Goal: Task Accomplishment & Management: Manage account settings

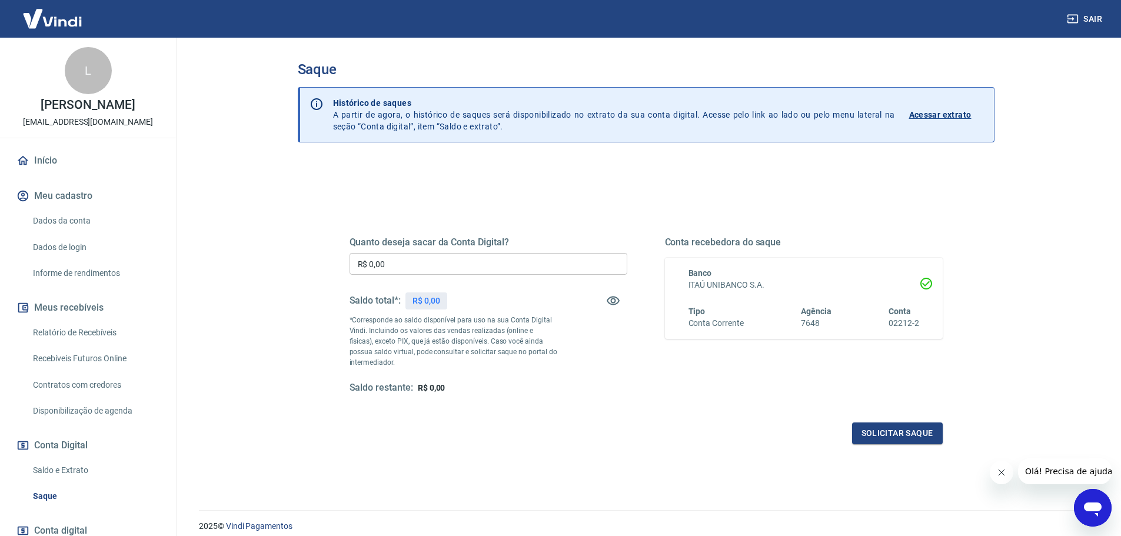
click at [435, 267] on input "R$ 0,00" at bounding box center [489, 264] width 278 height 22
drag, startPoint x: 424, startPoint y: 264, endPoint x: 128, endPoint y: 273, distance: 296.2
click at [128, 273] on div "Sair L [PERSON_NAME] [EMAIL_ADDRESS][DOMAIN_NAME] Início Meu cadastro Dados da …" at bounding box center [560, 268] width 1121 height 536
type input "R$ 900,00"
click at [889, 431] on button "Solicitar saque" at bounding box center [897, 434] width 91 height 22
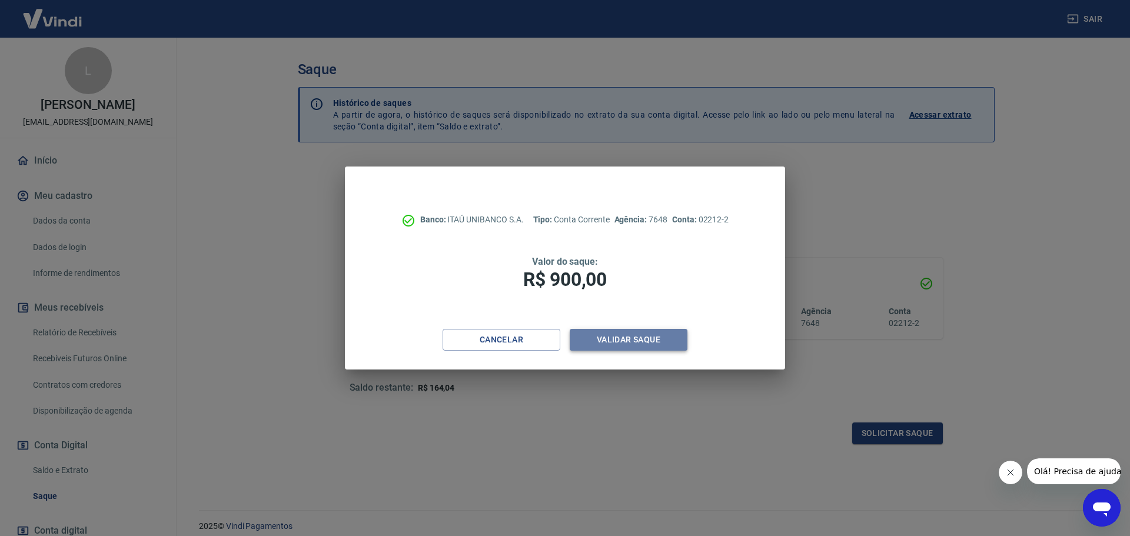
click at [647, 345] on button "Validar saque" at bounding box center [629, 340] width 118 height 22
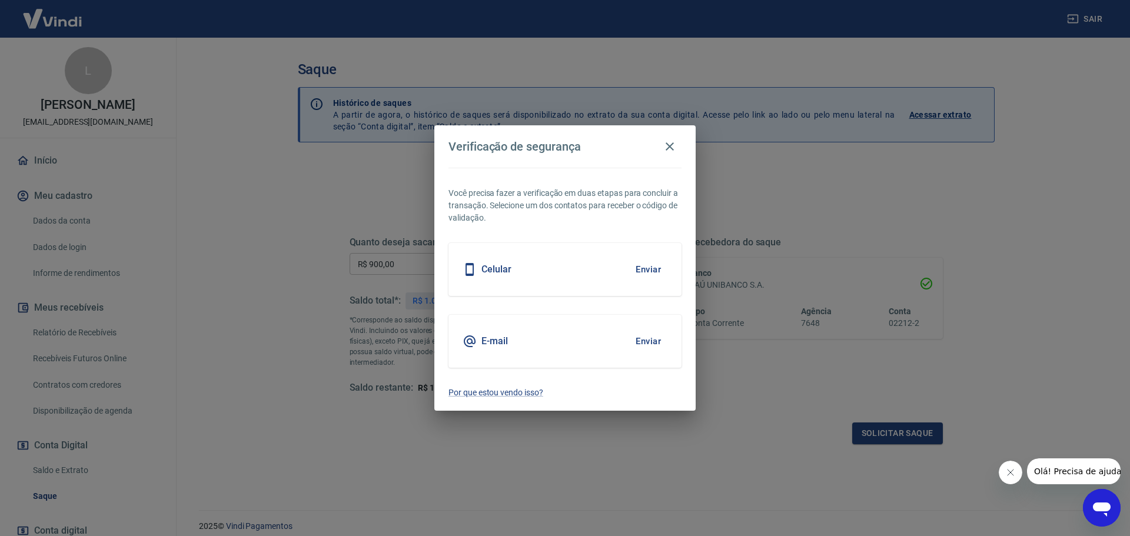
drag, startPoint x: 500, startPoint y: 264, endPoint x: 511, endPoint y: 265, distance: 11.2
click at [503, 265] on h5 "Celular" at bounding box center [496, 270] width 30 height 12
click at [650, 267] on button "Enviar" at bounding box center [648, 269] width 38 height 25
click at [650, 271] on button "Enviar" at bounding box center [648, 269] width 38 height 25
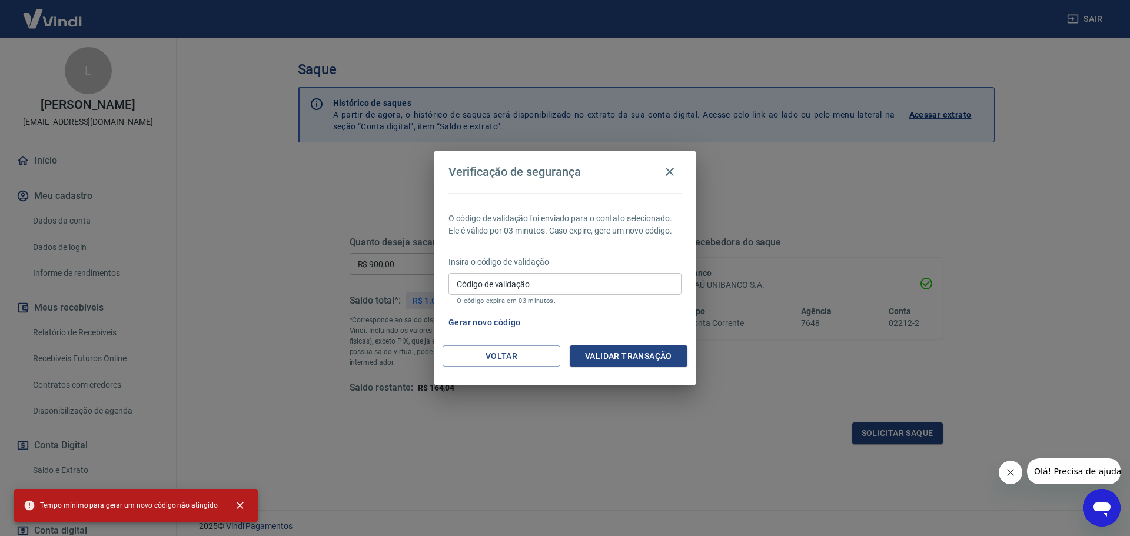
drag, startPoint x: 536, startPoint y: 280, endPoint x: 39, endPoint y: 317, distance: 498.2
click at [536, 280] on input "Código de validação" at bounding box center [565, 284] width 233 height 22
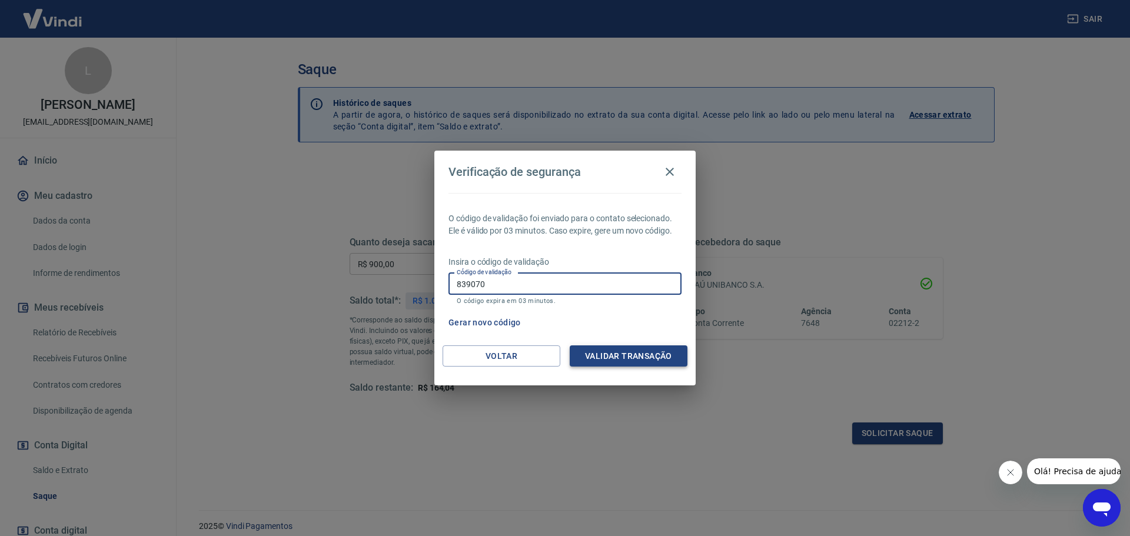
type input "839070"
click at [607, 354] on button "Validar transação" at bounding box center [629, 357] width 118 height 22
